Goal: Task Accomplishment & Management: Manage account settings

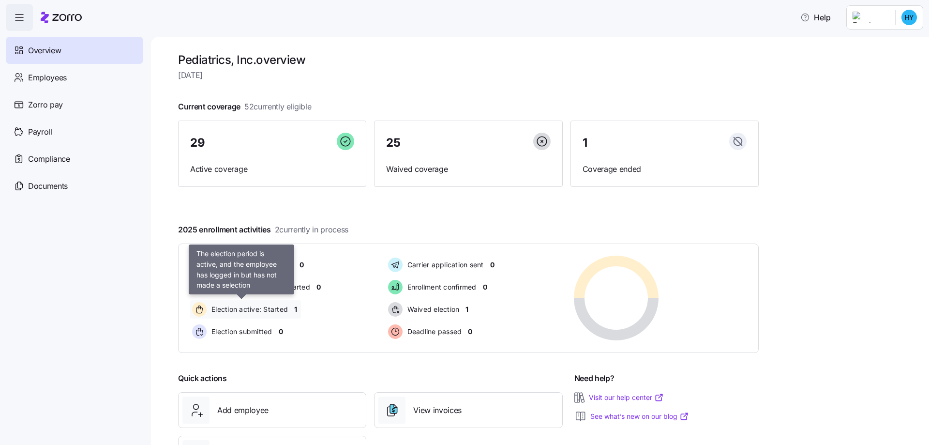
click at [267, 310] on span "Election active: Started" at bounding box center [248, 309] width 79 height 10
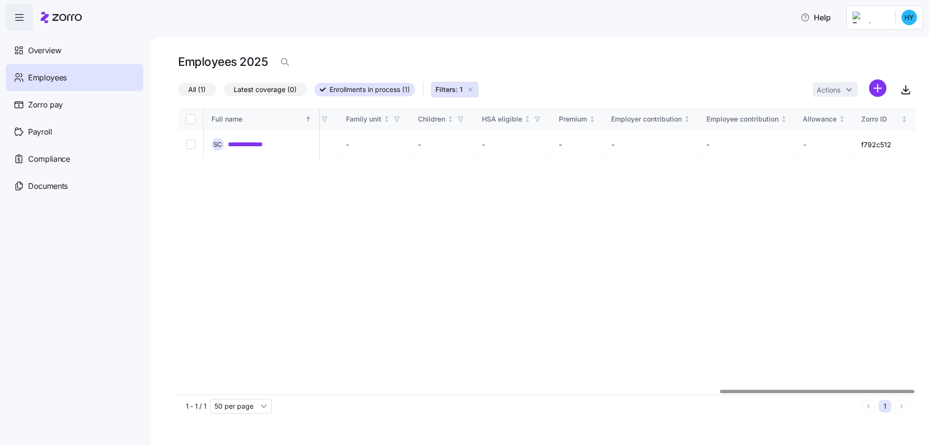
scroll to position [0, 2050]
click at [915, 393] on div at bounding box center [817, 391] width 195 height 3
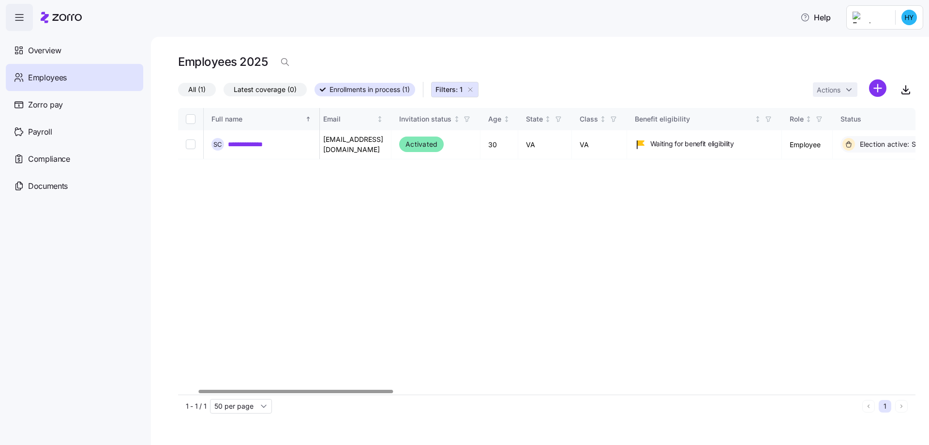
scroll to position [0, 0]
click at [179, 393] on div at bounding box center [276, 391] width 195 height 3
click at [192, 142] on input "Select record 1" at bounding box center [191, 144] width 10 height 10
checkbox input "true"
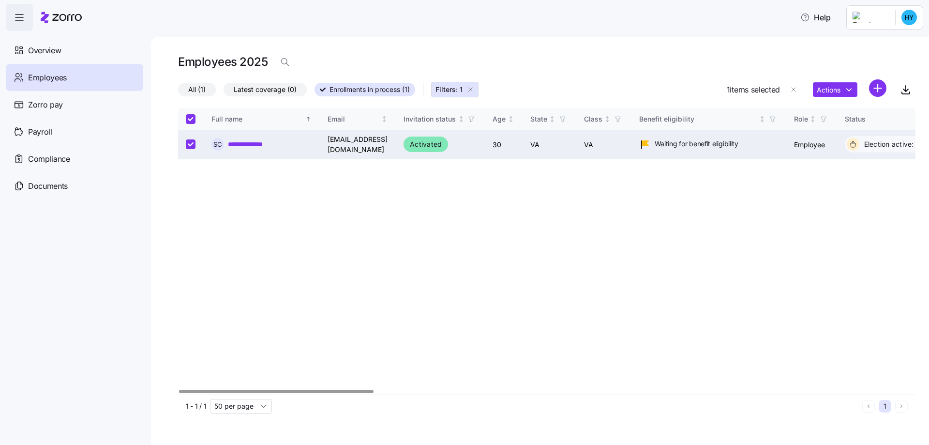
checkbox input "true"
click at [847, 86] on html "**********" at bounding box center [464, 219] width 929 height 439
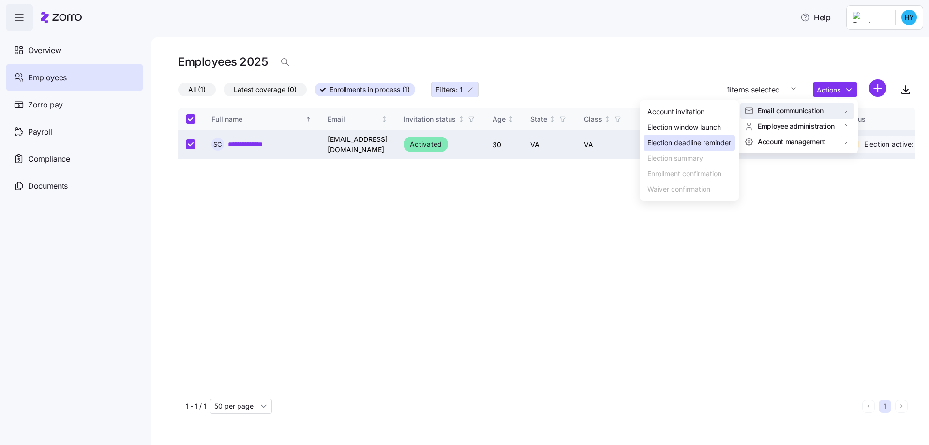
click at [688, 140] on div "Election deadline reminder" at bounding box center [689, 142] width 84 height 11
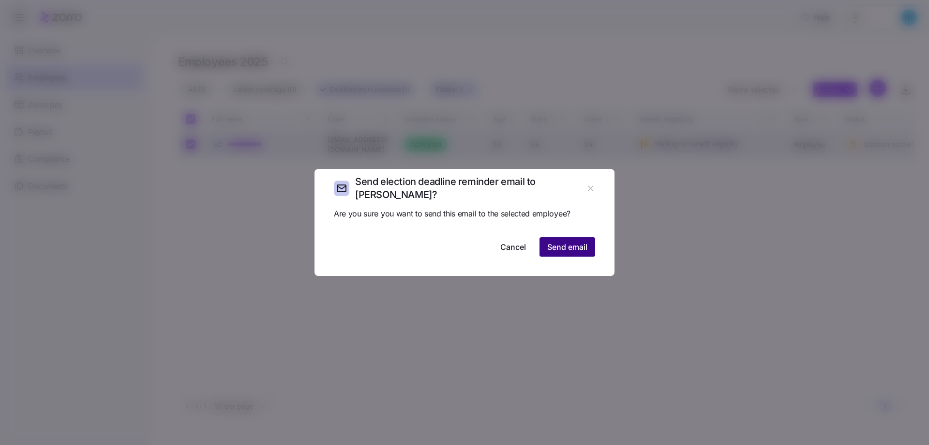
click at [551, 241] on span "Send email" at bounding box center [567, 247] width 40 height 12
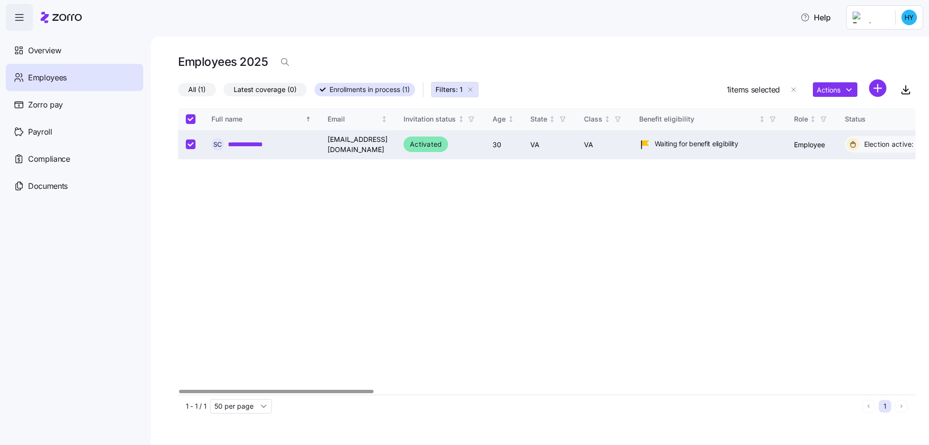
drag, startPoint x: 640, startPoint y: 266, endPoint x: 611, endPoint y: 255, distance: 30.8
click at [639, 265] on div "**********" at bounding box center [546, 251] width 737 height 286
click at [58, 51] on span "Overview" at bounding box center [44, 51] width 33 height 12
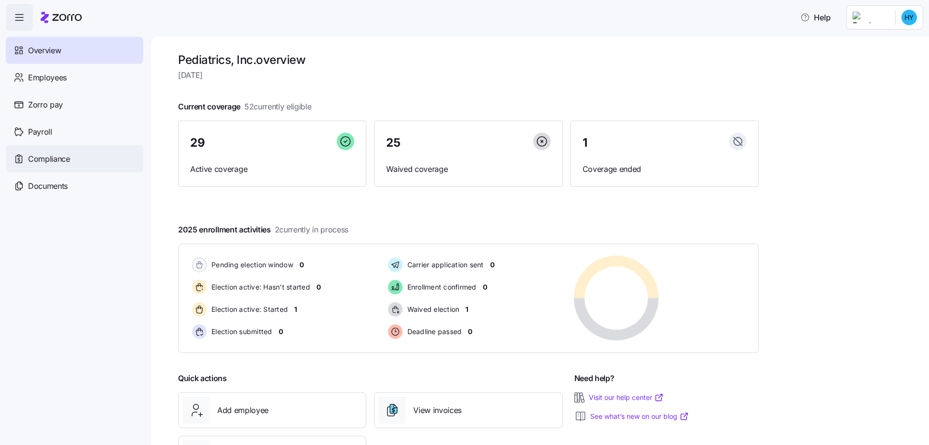
click at [59, 159] on span "Compliance" at bounding box center [49, 159] width 42 height 12
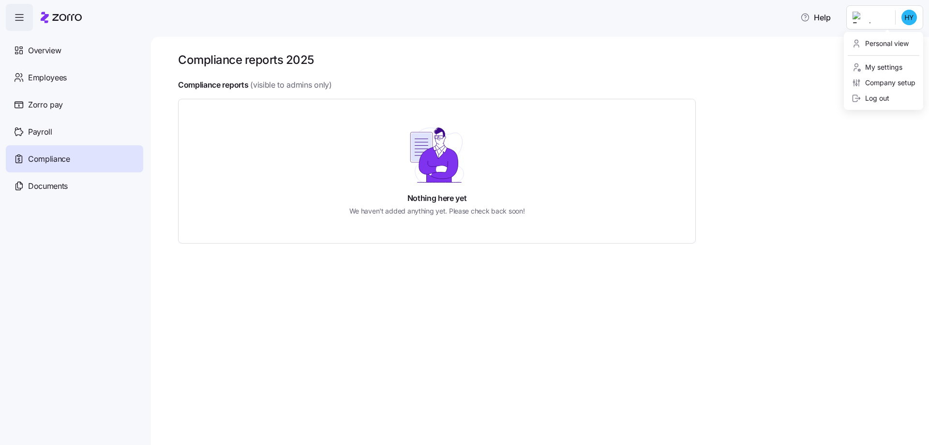
click at [870, 16] on html "Help Overview Employees Zorro pay Payroll Compliance Documents Compliance repor…" at bounding box center [464, 219] width 929 height 439
click at [871, 80] on div "Company setup" at bounding box center [884, 82] width 64 height 11
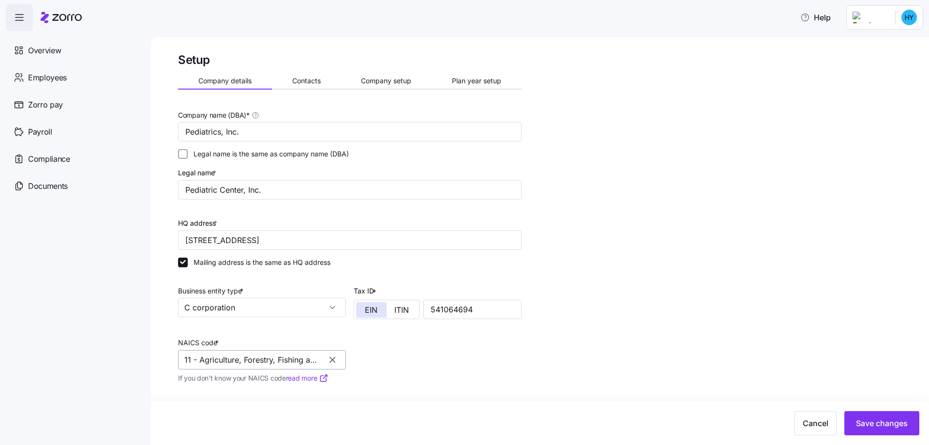
click at [269, 361] on input "11 - Agriculture, Forestry, Fishing and Hunting" at bounding box center [262, 359] width 168 height 19
click at [293, 360] on input "11 - Agriculture, Forestrphysy, Fishing and Hunting" at bounding box center [262, 359] width 168 height 19
drag, startPoint x: 317, startPoint y: 360, endPoint x: 180, endPoint y: 358, distance: 136.5
click at [180, 358] on input "11 - Agriculture, Forestrphysy, Fishing and Hunting" at bounding box center [262, 359] width 168 height 19
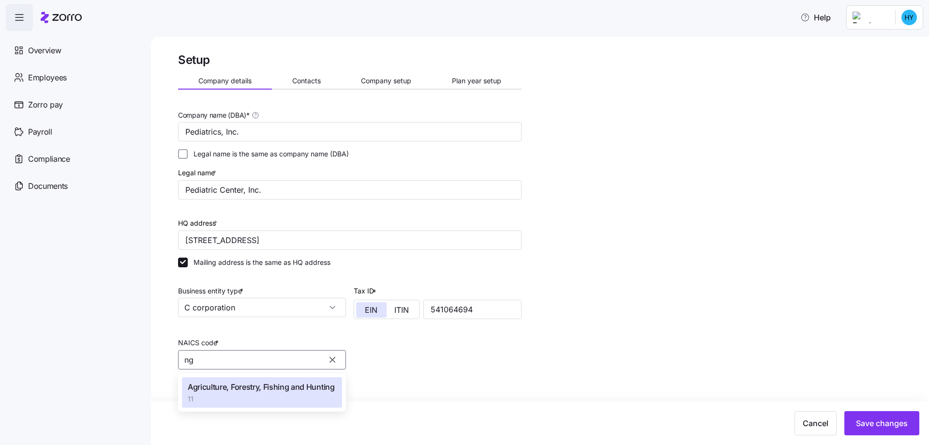
type input "g"
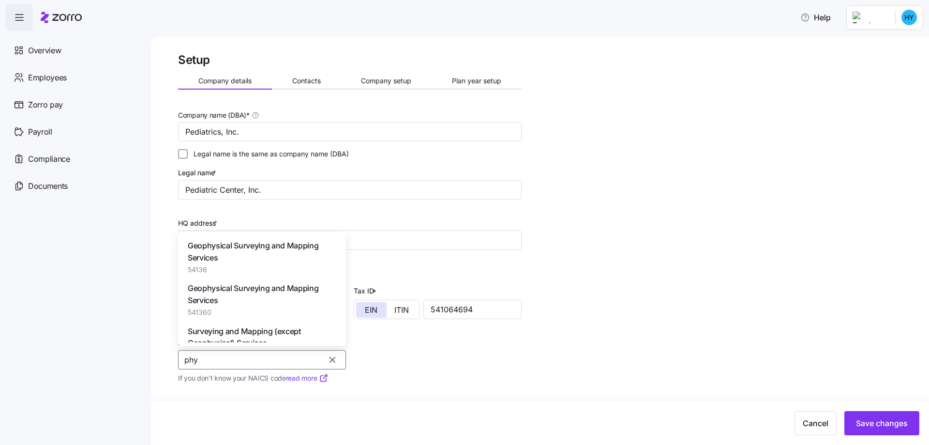
type input "phys"
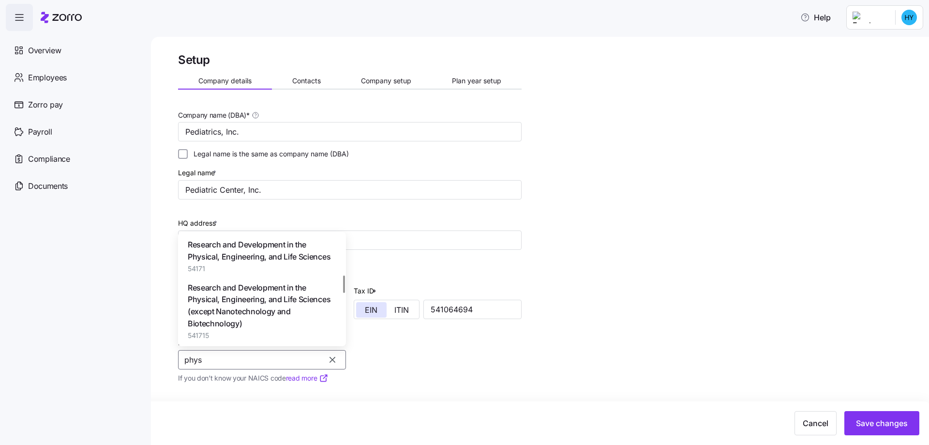
scroll to position [290, 0]
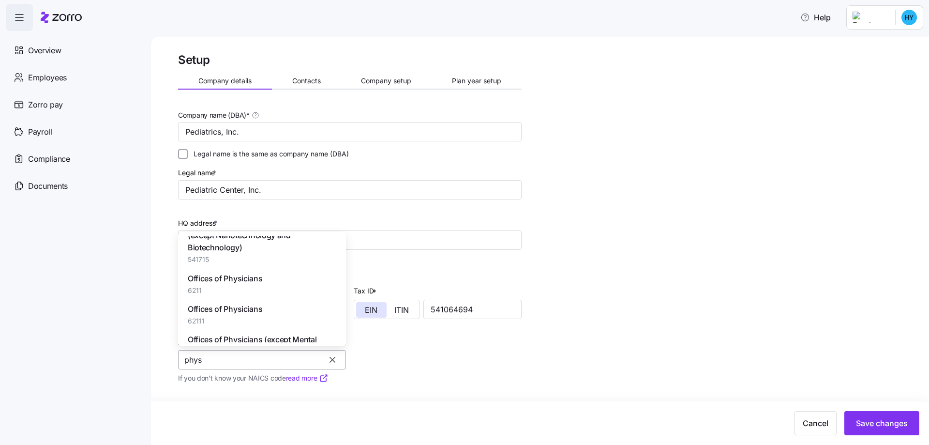
drag, startPoint x: 203, startPoint y: 360, endPoint x: 180, endPoint y: 360, distance: 22.3
click at [180, 360] on input "phys" at bounding box center [262, 359] width 168 height 19
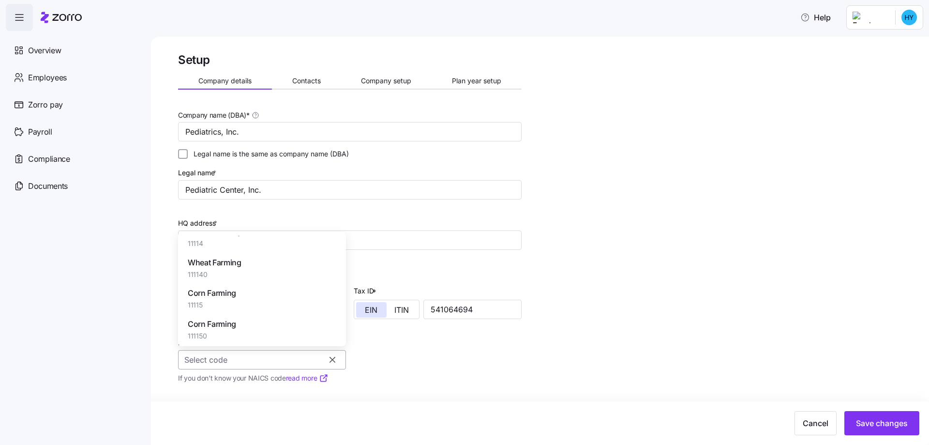
scroll to position [57995, 0]
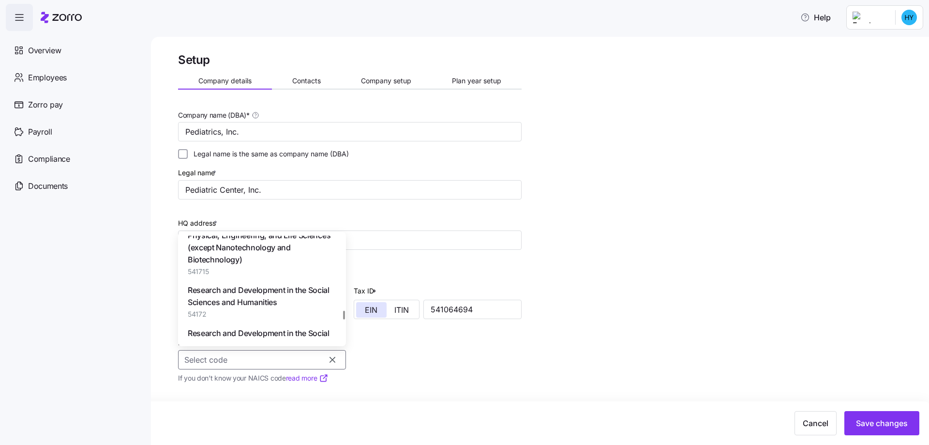
click at [451, 369] on div "Company name (DBA) * Pediatrics, Inc. Legal name is the same as company name (D…" at bounding box center [349, 299] width 351 height 389
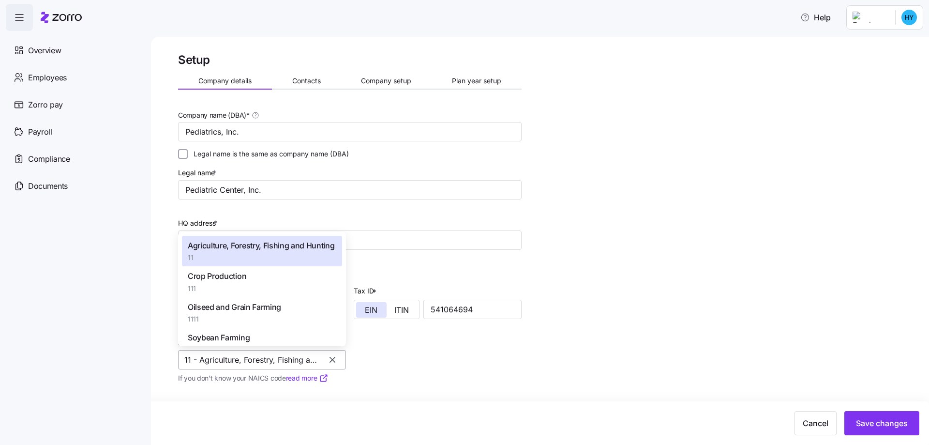
paste input "621111"
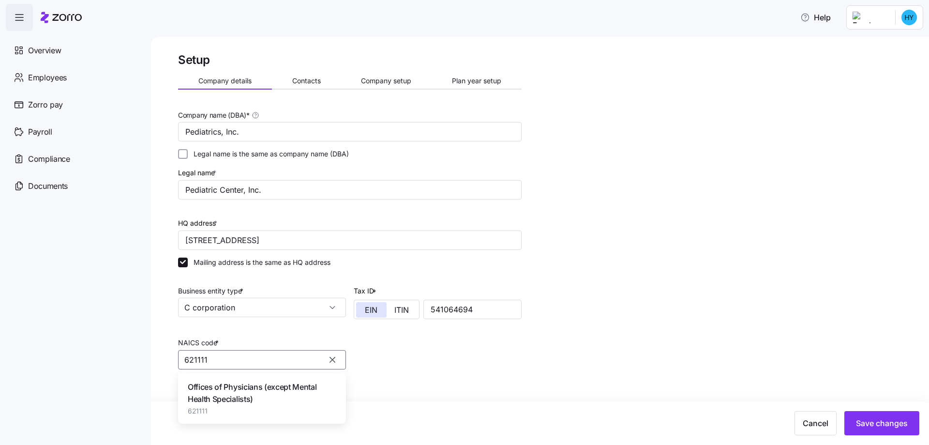
click at [236, 392] on span "Offices of Physicians (except Mental Health Specialists)" at bounding box center [262, 393] width 149 height 24
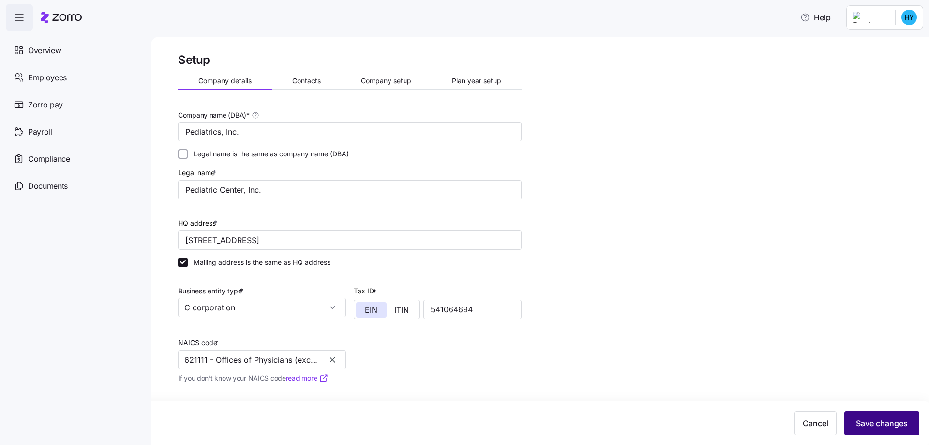
type input "621111 - Offices of Physicians (except Mental Health Specialists)"
click at [880, 424] on span "Save changes" at bounding box center [882, 423] width 52 height 12
click at [653, 322] on div "Setup Company details Contacts Company setup Plan year setup Company name (DBA)…" at bounding box center [546, 294] width 737 height 484
click at [307, 78] on span "Contacts" at bounding box center [306, 80] width 29 height 7
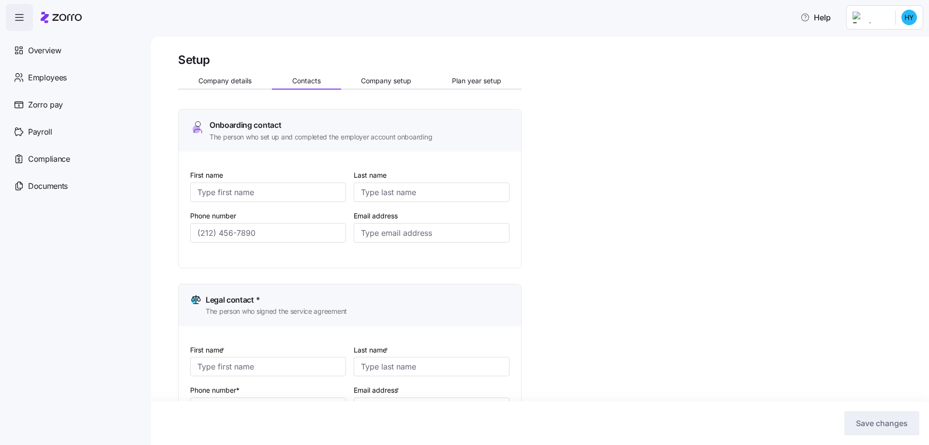
type input "[PERSON_NAME]"
type input "[EMAIL_ADDRESS][DOMAIN_NAME]"
type input "[PERSON_NAME]"
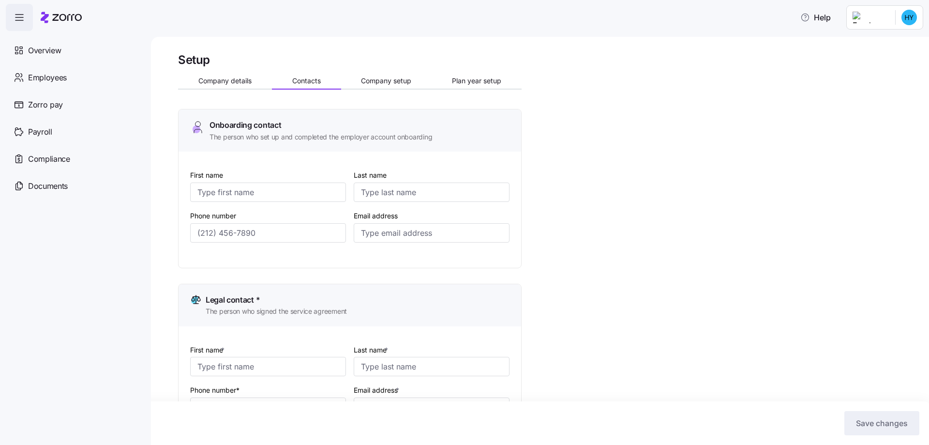
type input "[PERSON_NAME][EMAIL_ADDRESS][DOMAIN_NAME]"
type input "[PERSON_NAME]"
type input "[EMAIL_ADDRESS][DOMAIN_NAME]"
type input "[PERSON_NAME]"
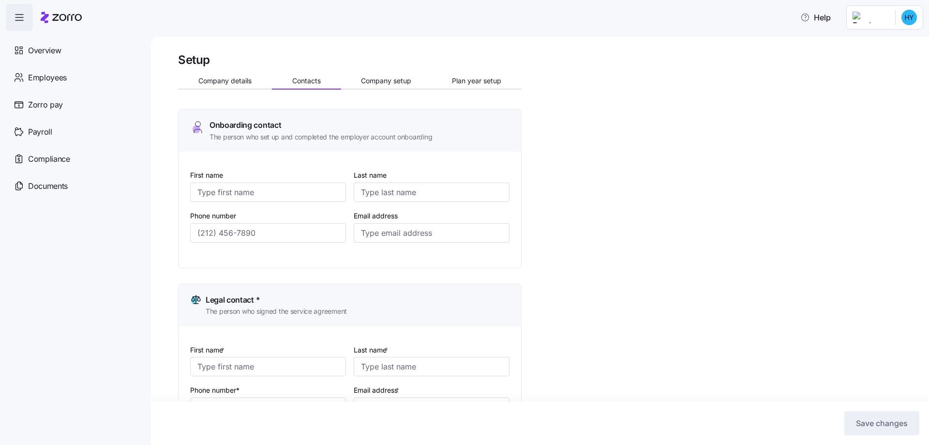
type input "[PERSON_NAME]"
type input "[EMAIL_ADDRESS][DOMAIN_NAME]"
type input "[PHONE_NUMBER]"
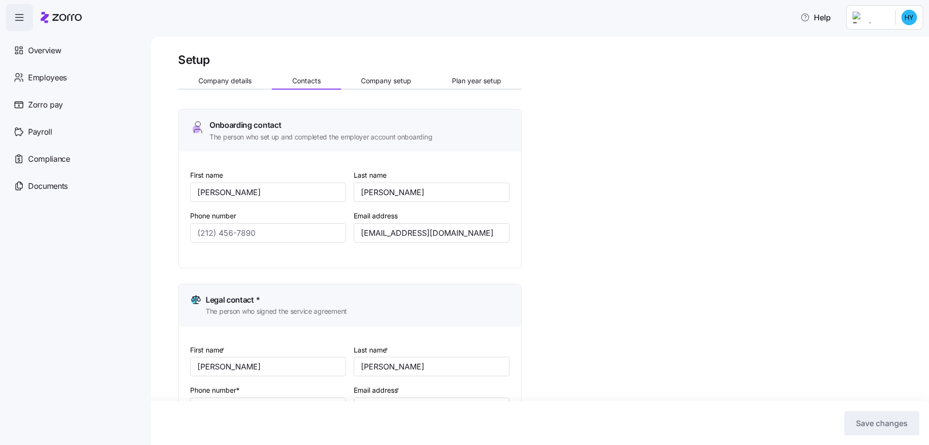
type input "[PHONE_NUMBER]"
click at [383, 80] on span "Company setup" at bounding box center [386, 80] width 50 height 7
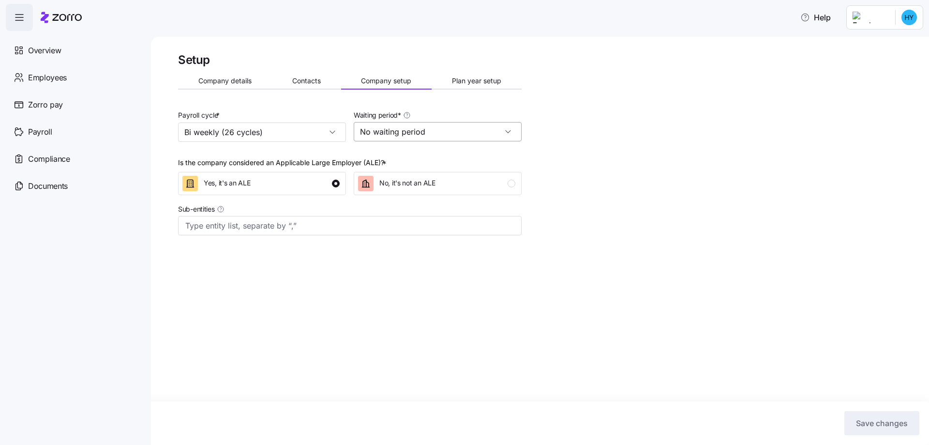
click at [390, 134] on input "No waiting period" at bounding box center [438, 131] width 168 height 19
click at [390, 156] on span "No waiting period" at bounding box center [391, 158] width 56 height 11
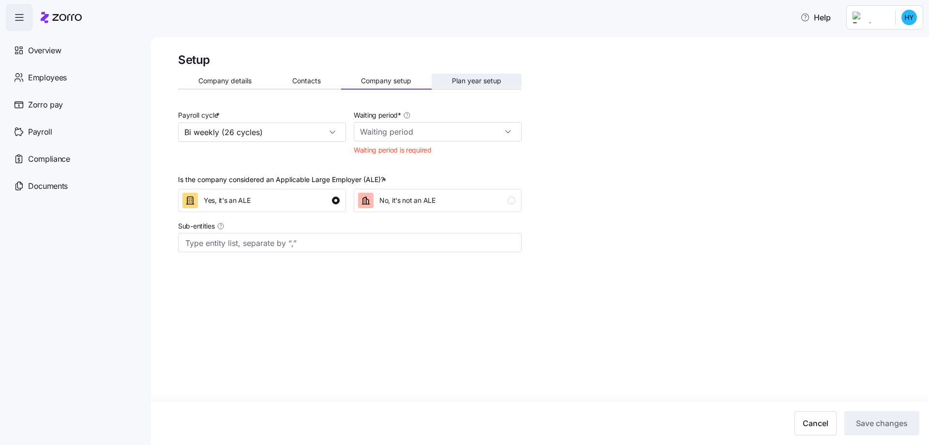
click at [470, 85] on button "Plan year setup" at bounding box center [477, 81] width 90 height 15
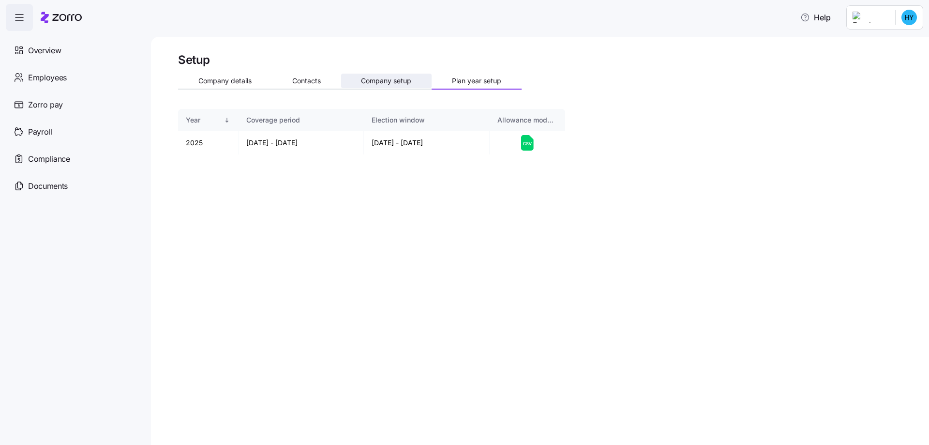
click at [384, 82] on span "Company setup" at bounding box center [386, 80] width 50 height 7
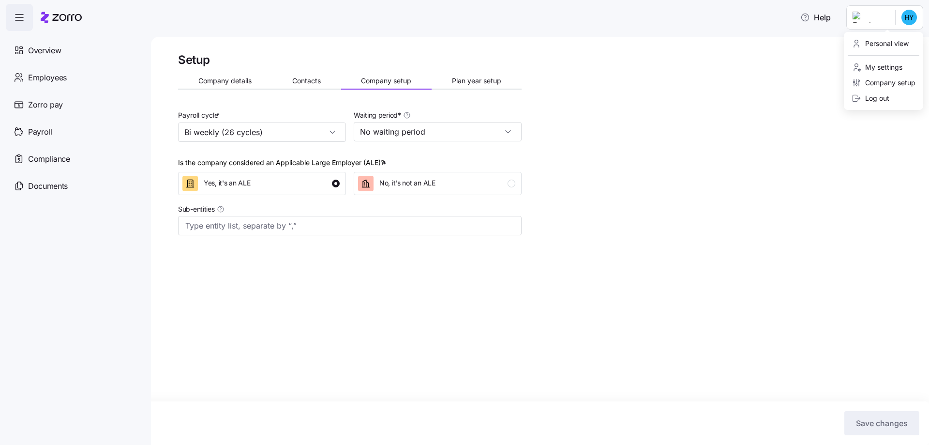
click at [902, 14] on html "Help Overview Employees Zorro pay Payroll Compliance Documents Setup Company de…" at bounding box center [464, 219] width 929 height 439
click at [875, 100] on div "Log out" at bounding box center [871, 98] width 38 height 11
